Goal: Obtain resource: Download file/media

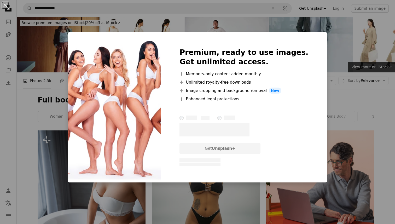
scroll to position [326, 0]
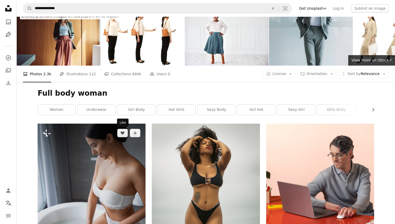
scroll to position [7, 0]
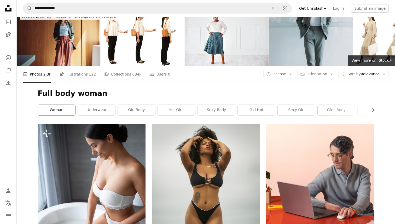
click at [69, 110] on link "woman" at bounding box center [56, 110] width 37 height 10
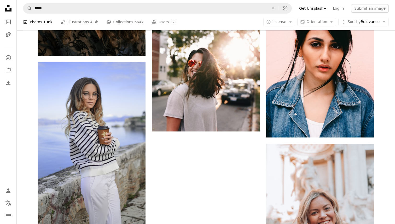
scroll to position [920, 0]
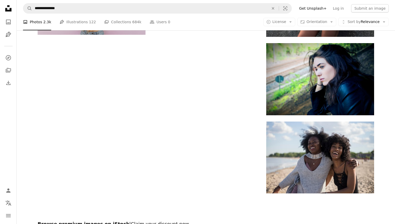
scroll to position [7, 0]
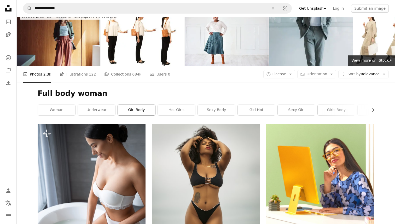
click at [146, 113] on link "girl body" at bounding box center [136, 110] width 37 height 10
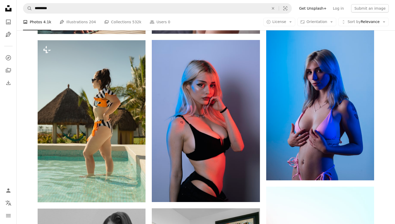
scroll to position [216, 0]
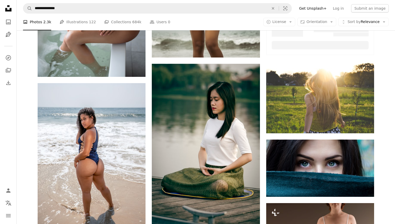
scroll to position [7, 0]
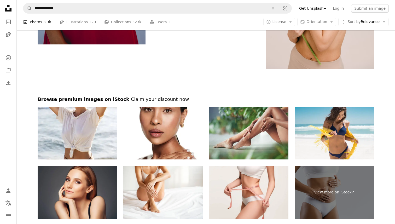
scroll to position [1214, 0]
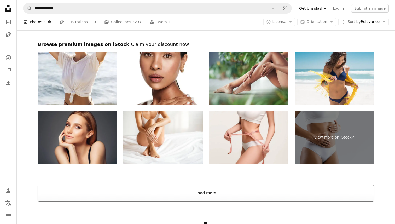
click at [186, 196] on button "Load more" at bounding box center [206, 193] width 337 height 17
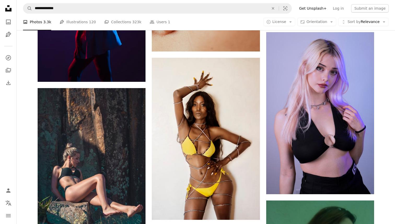
scroll to position [3410, 0]
